Goal: Information Seeking & Learning: Learn about a topic

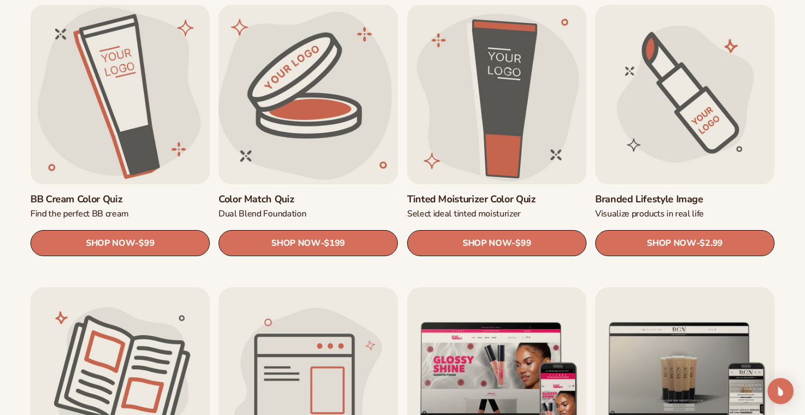
scroll to position [1091, 0]
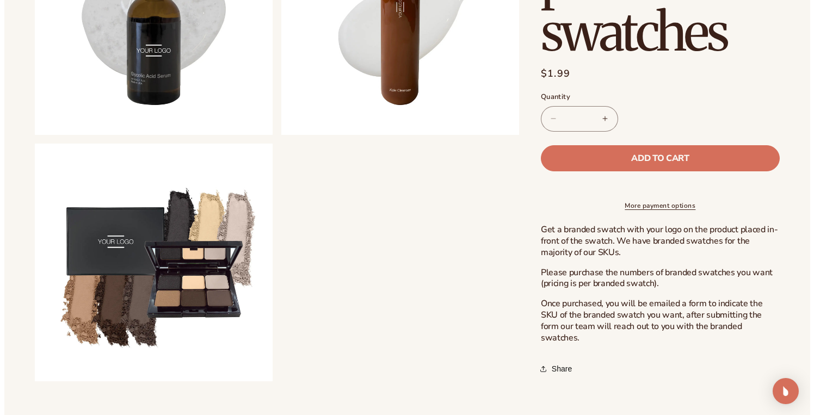
scroll to position [766, 0]
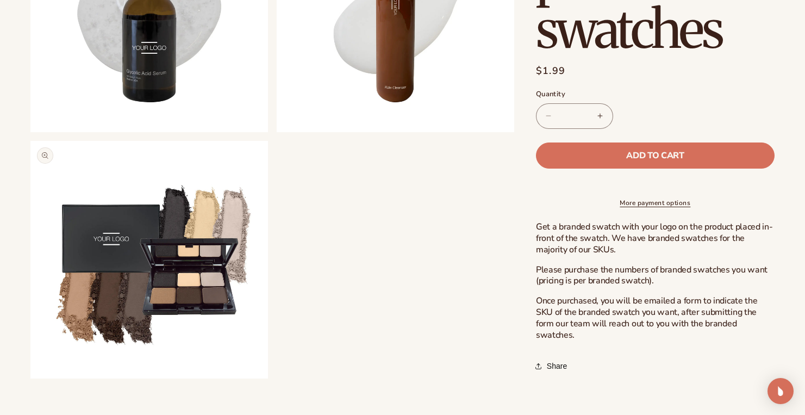
click at [30, 379] on button "Open media 6 in modal" at bounding box center [30, 379] width 0 height 0
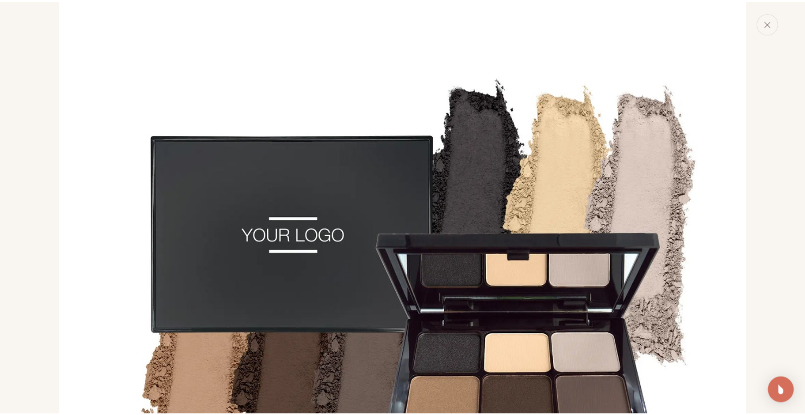
scroll to position [3571, 0]
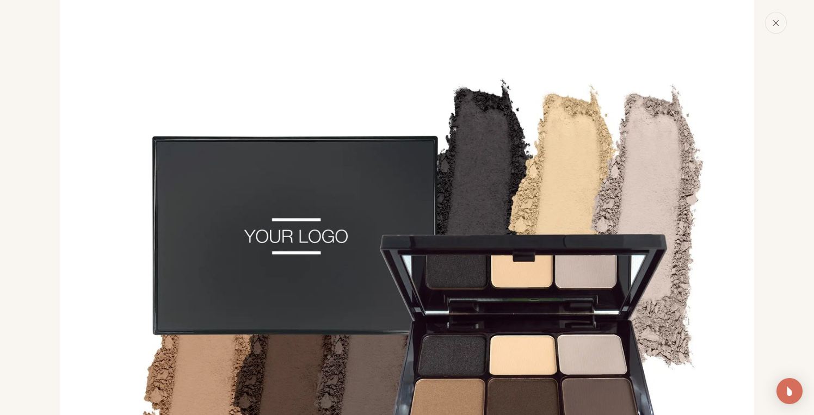
click at [774, 25] on icon "Close" at bounding box center [776, 23] width 8 height 8
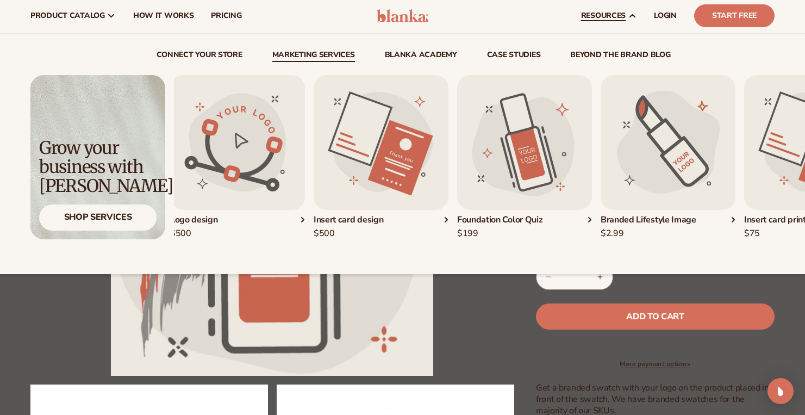
scroll to position [22, 0]
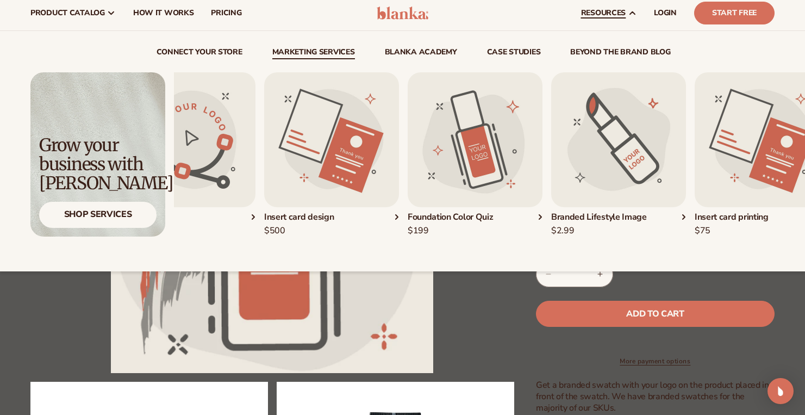
click at [651, 218] on div "Branded Lifestyle Image" at bounding box center [618, 217] width 135 height 11
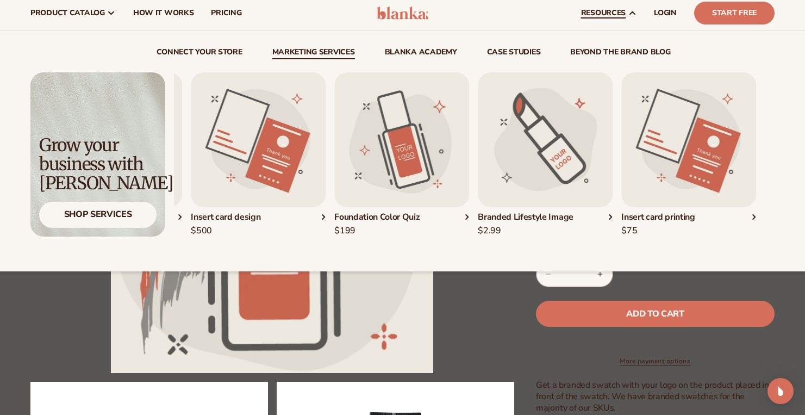
click at [599, 159] on div "Logo design $500" at bounding box center [347, 154] width 601 height 164
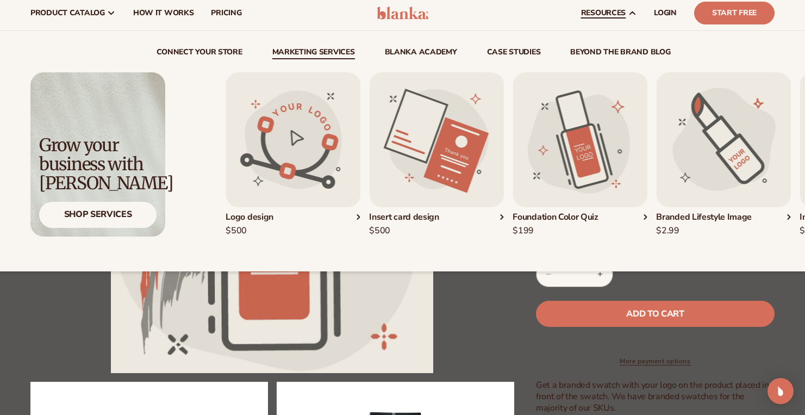
click at [675, 152] on div "Logo design $500" at bounding box center [526, 154] width 601 height 164
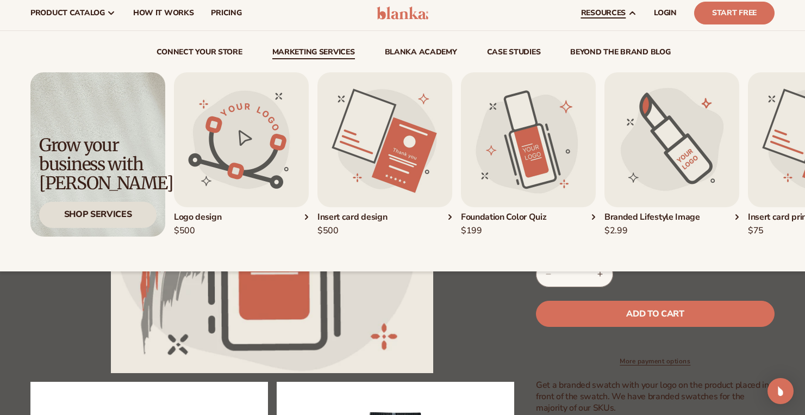
click at [135, 213] on div "Shop Services" at bounding box center [97, 215] width 117 height 26
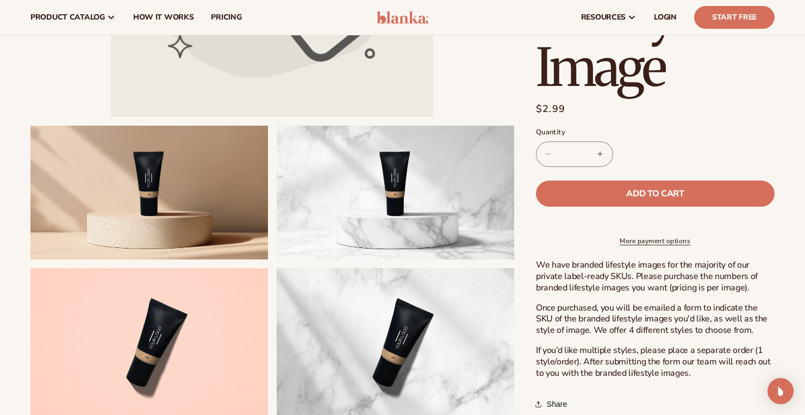
scroll to position [274, 0]
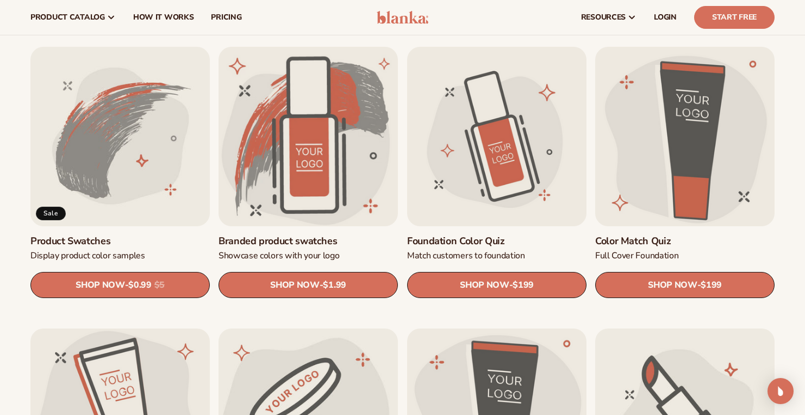
scroll to position [618, 0]
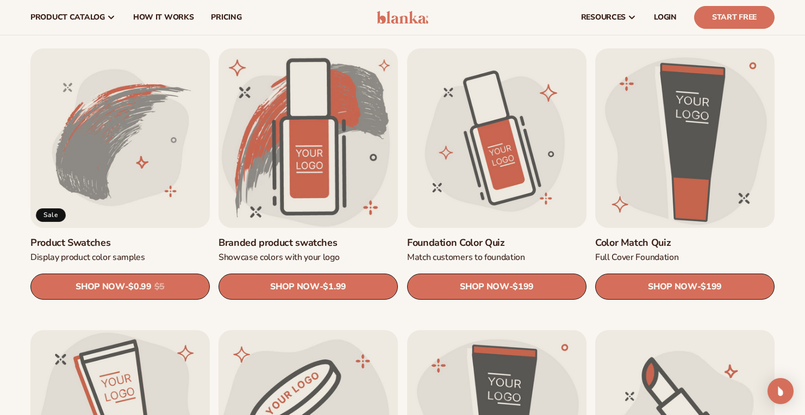
click at [488, 237] on link "Foundation Color Quiz" at bounding box center [496, 243] width 179 height 13
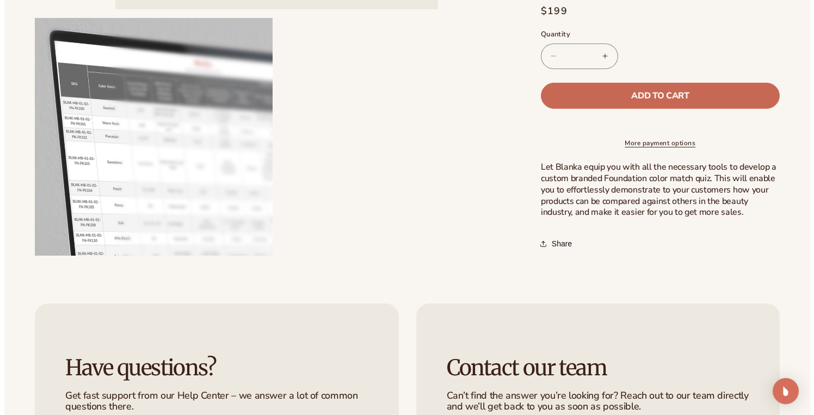
scroll to position [401, 0]
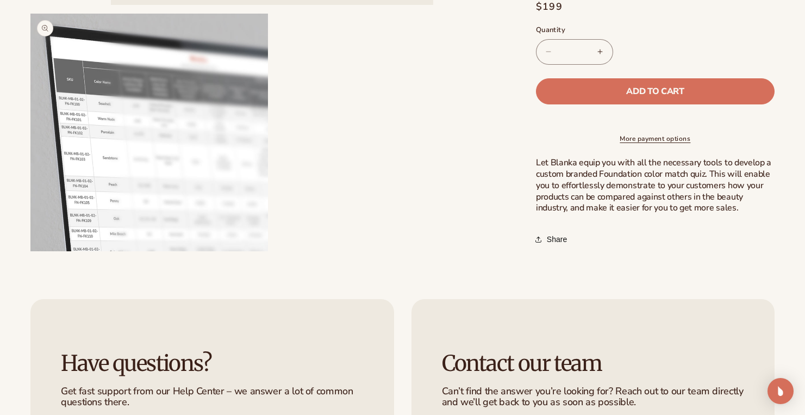
click at [30, 251] on button "Open media 2 in modal" at bounding box center [30, 251] width 0 height 0
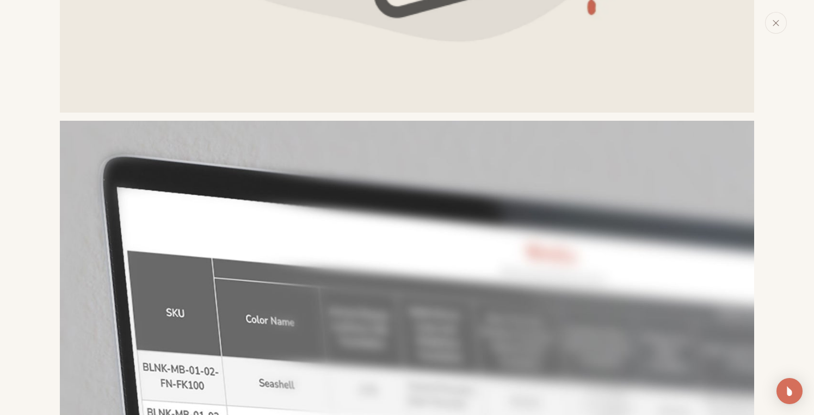
scroll to position [591, 0]
